Goal: Information Seeking & Learning: Learn about a topic

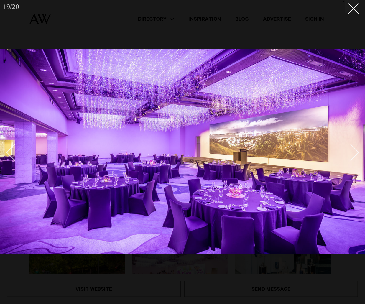
click at [356, 148] on link at bounding box center [348, 153] width 21 height 30
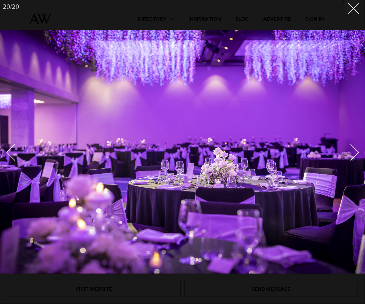
click at [356, 155] on div "Next slide" at bounding box center [351, 152] width 17 height 17
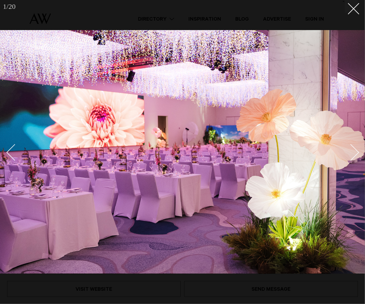
click at [356, 155] on div "Next slide" at bounding box center [351, 152] width 17 height 17
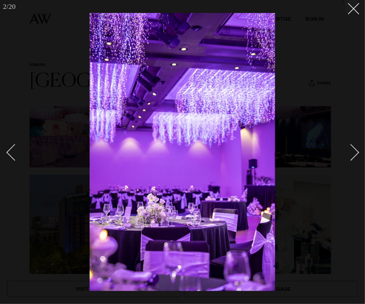
click at [356, 155] on div "Next slide" at bounding box center [351, 152] width 17 height 17
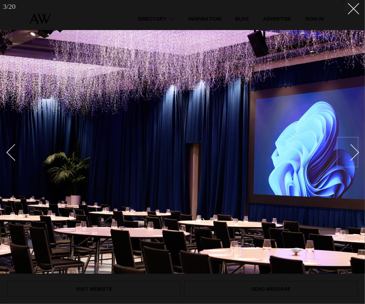
click at [349, 150] on div "Next slide" at bounding box center [351, 152] width 17 height 17
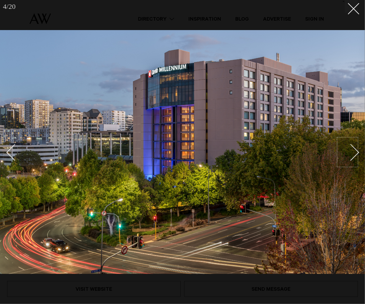
click at [349, 150] on div "Next slide" at bounding box center [351, 152] width 17 height 17
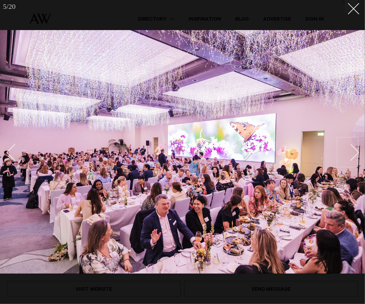
click at [349, 150] on div "Next slide" at bounding box center [351, 152] width 17 height 17
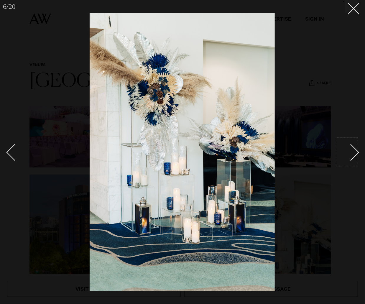
click at [349, 150] on div "Next slide" at bounding box center [351, 152] width 17 height 17
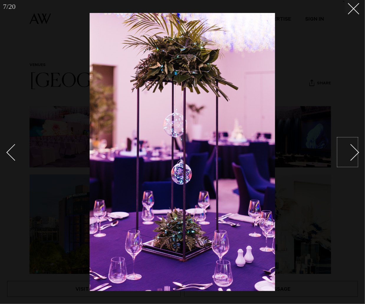
click at [349, 150] on div "Next slide" at bounding box center [351, 152] width 17 height 17
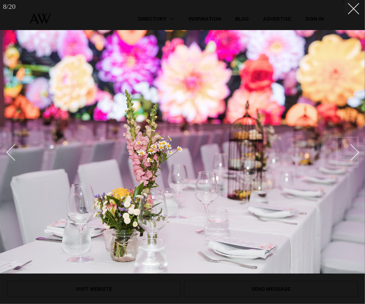
click at [349, 150] on div "Next slide" at bounding box center [351, 152] width 17 height 17
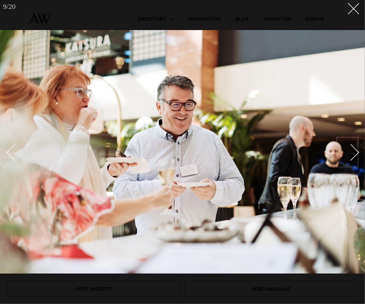
click at [349, 150] on div "Next slide" at bounding box center [351, 152] width 17 height 17
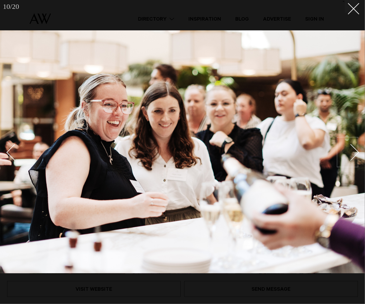
click at [349, 150] on div "Next slide" at bounding box center [351, 152] width 17 height 17
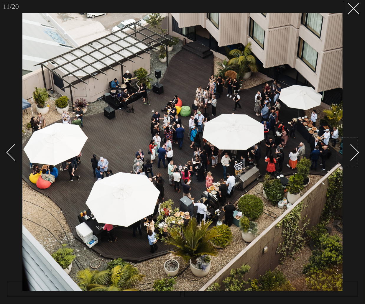
click at [349, 150] on div "Next slide" at bounding box center [351, 152] width 17 height 17
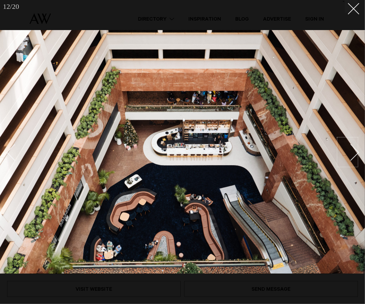
click at [349, 150] on div "Next slide" at bounding box center [351, 152] width 17 height 17
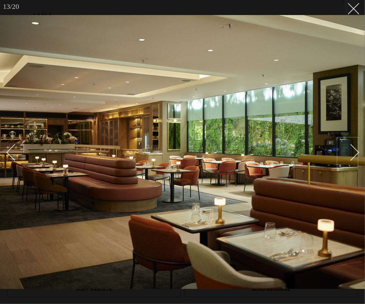
click at [349, 150] on div "Next slide" at bounding box center [351, 152] width 17 height 17
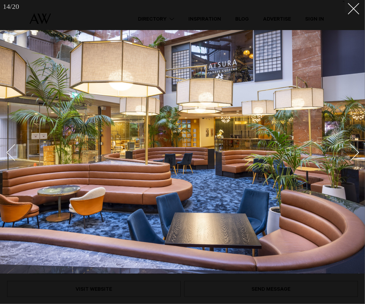
click at [349, 150] on div "Next slide" at bounding box center [351, 152] width 17 height 17
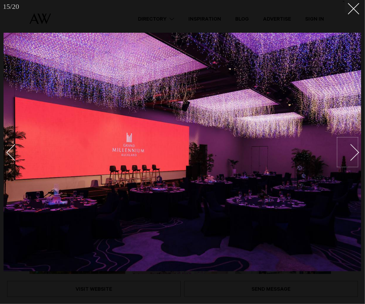
click at [349, 150] on div "Next slide" at bounding box center [351, 152] width 17 height 17
click at [353, 158] on div "Next slide" at bounding box center [351, 152] width 17 height 17
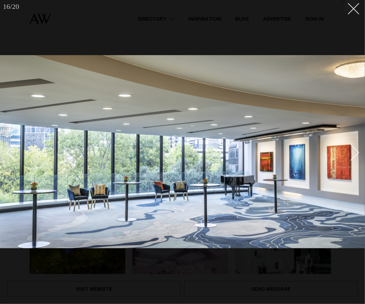
click at [353, 158] on div "Next slide" at bounding box center [351, 152] width 17 height 17
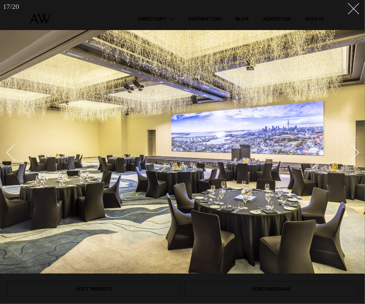
click at [355, 11] on button at bounding box center [351, 6] width 13 height 13
